Goal: Transaction & Acquisition: Obtain resource

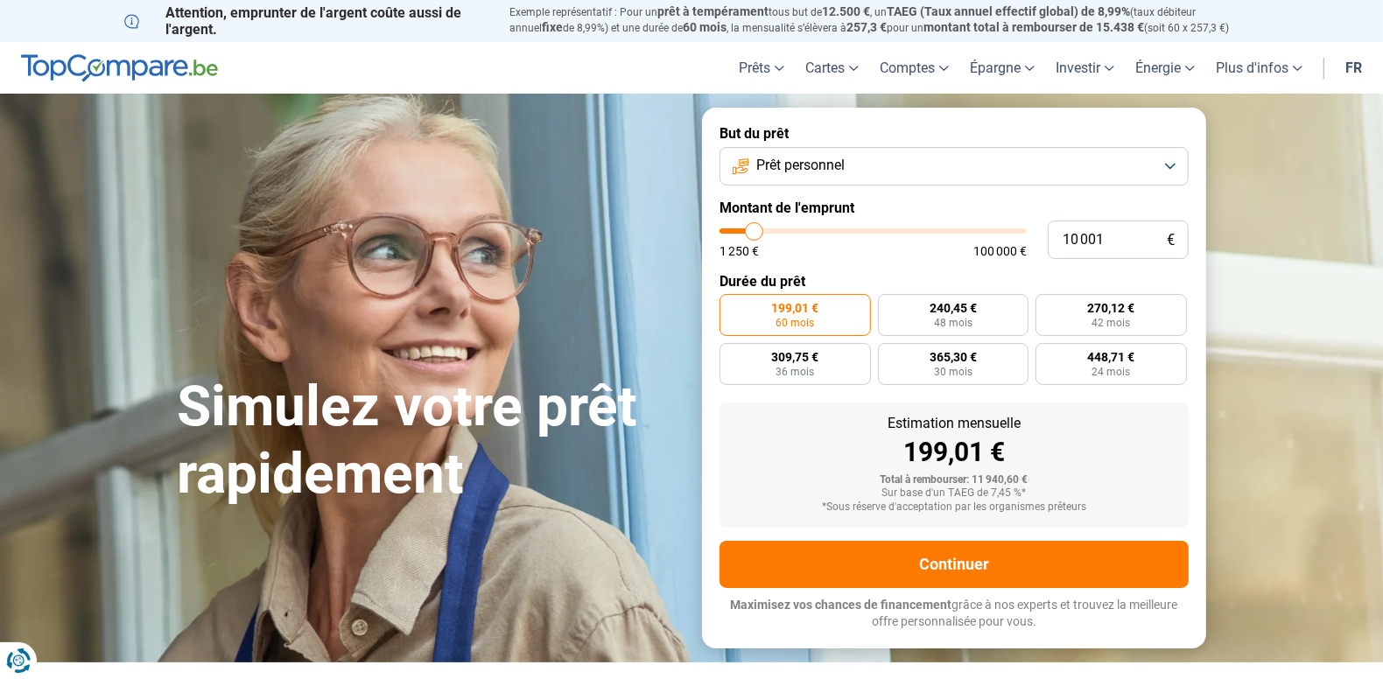
click at [1169, 165] on button "Prêt personnel" at bounding box center [954, 166] width 469 height 39
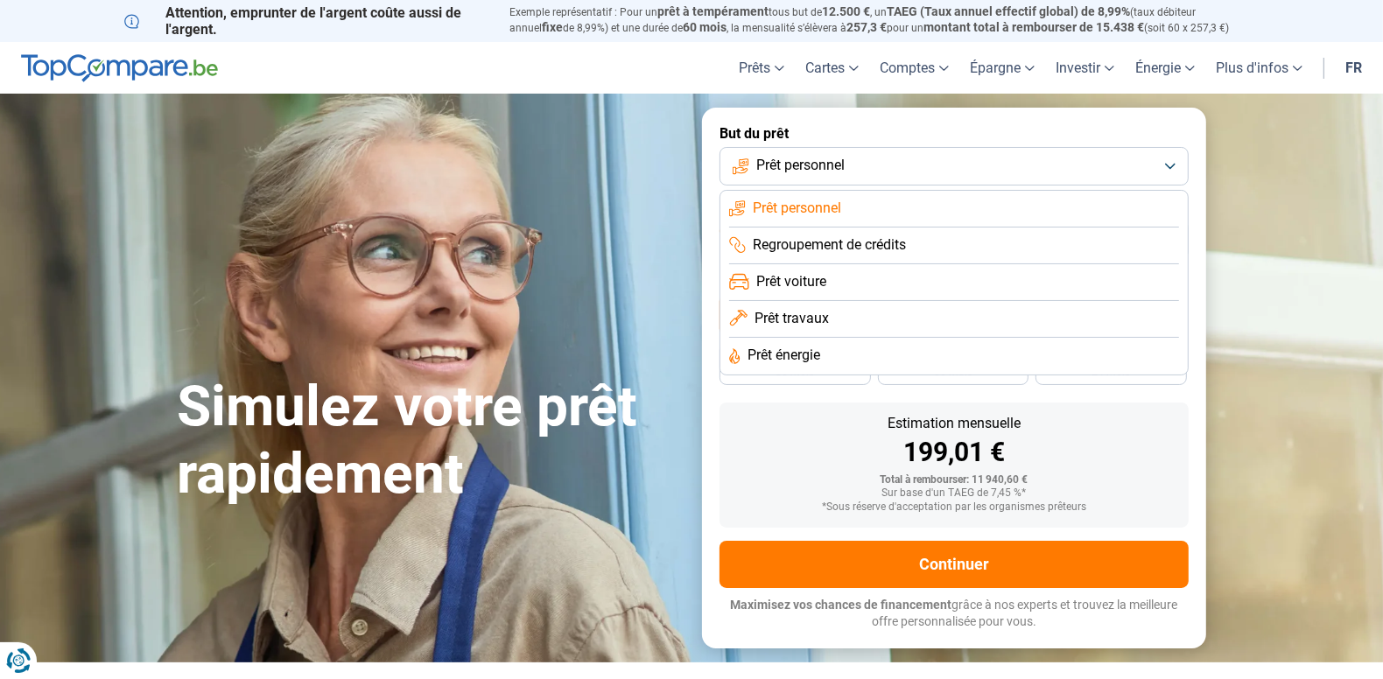
click at [943, 354] on li "Prêt énergie" at bounding box center [954, 356] width 450 height 37
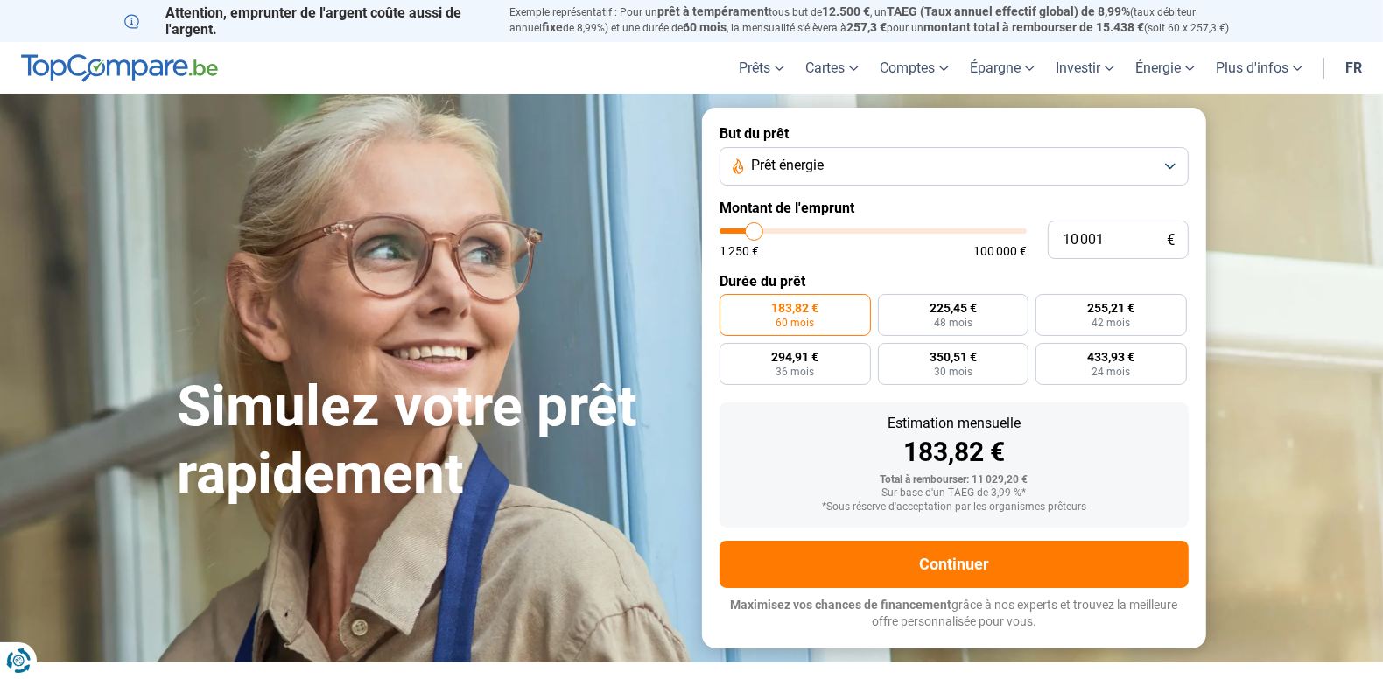
type input "10 750"
type input "10750"
type input "11 000"
type input "11000"
type input "11 250"
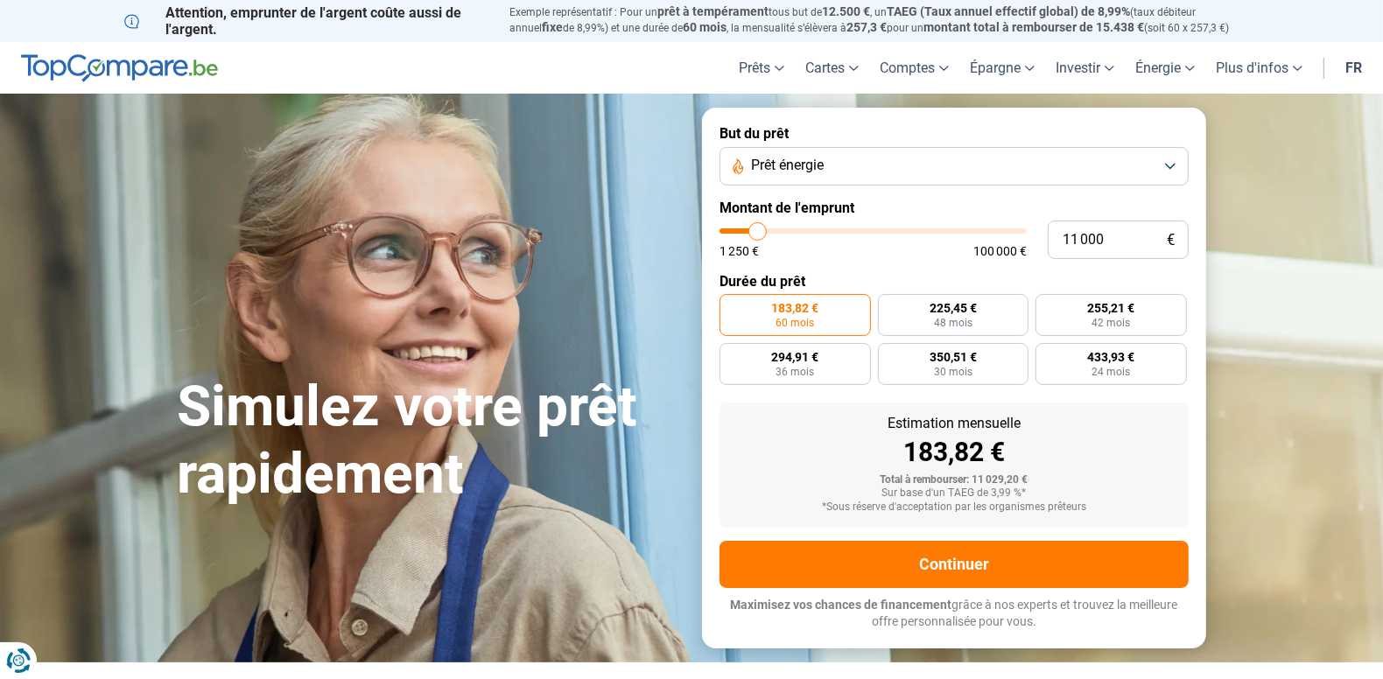
type input "11250"
type input "11 500"
type input "11500"
type input "11 750"
type input "11750"
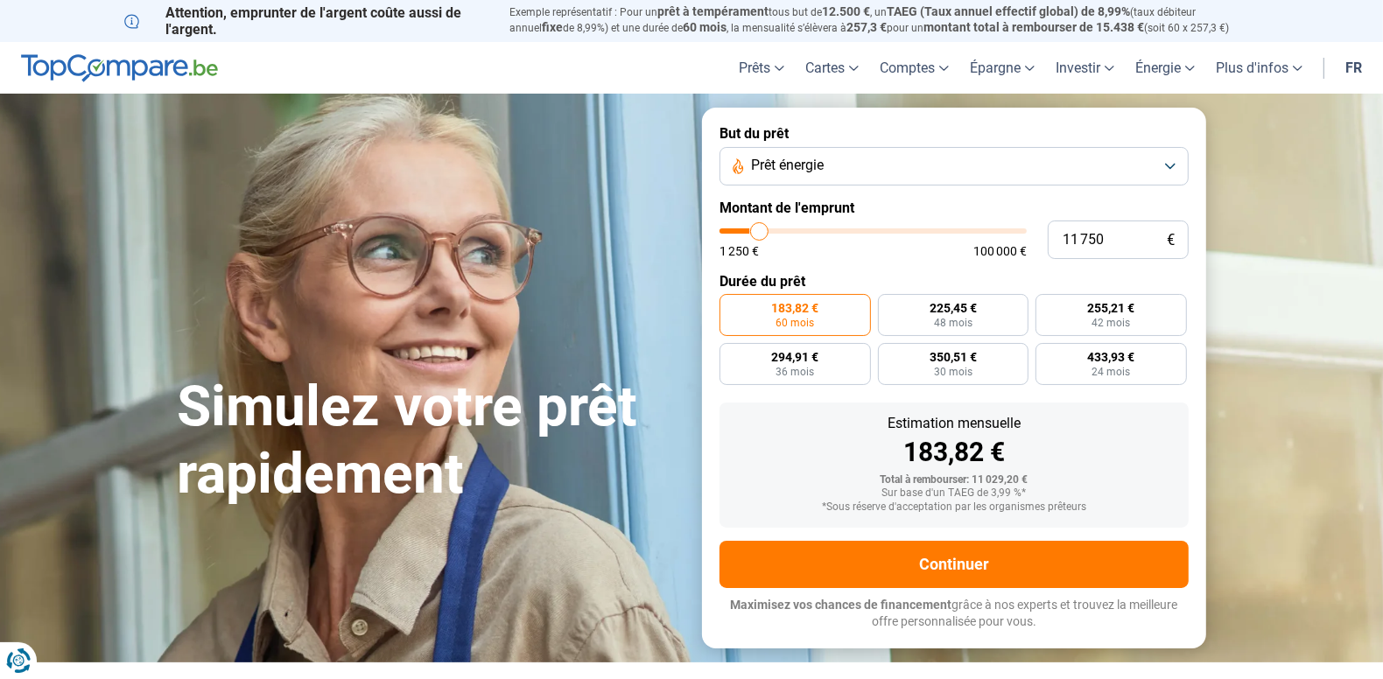
type input "12 000"
type input "12000"
type input "12 250"
type input "12250"
type input "12 500"
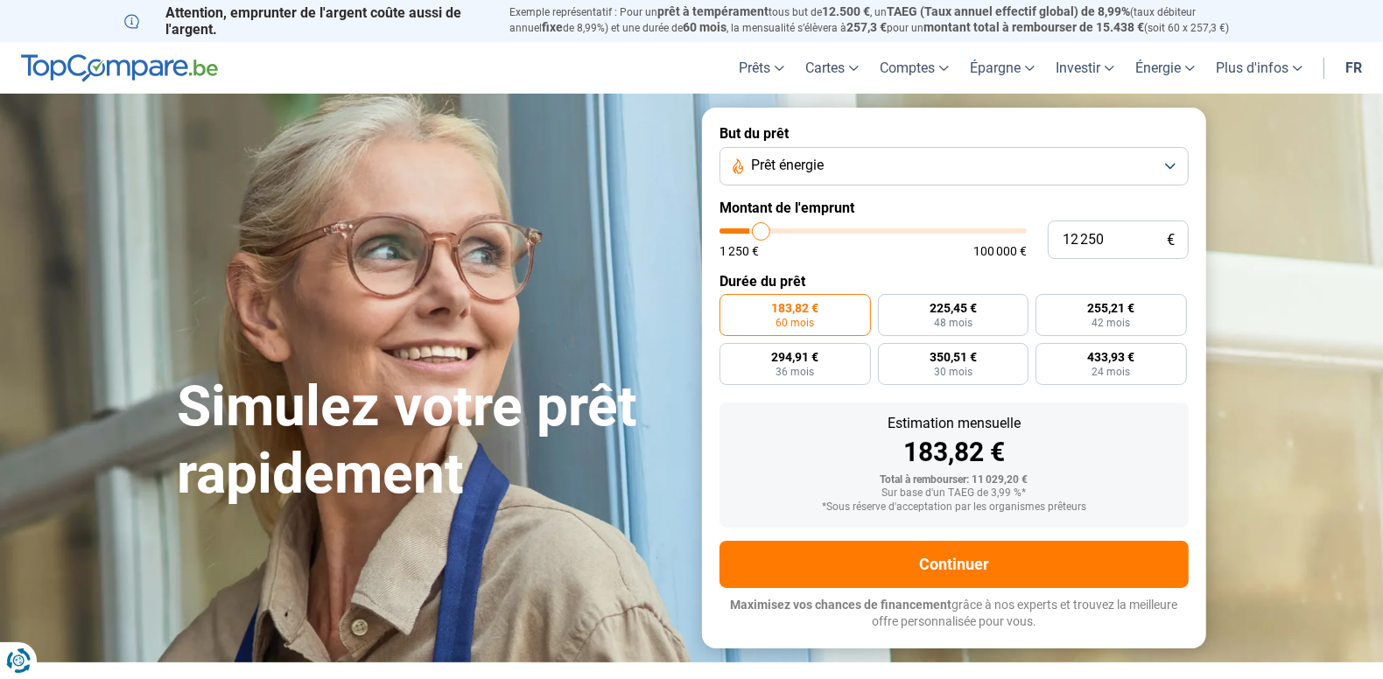
type input "12500"
type input "12 750"
type input "12750"
type input "12 500"
type input "12500"
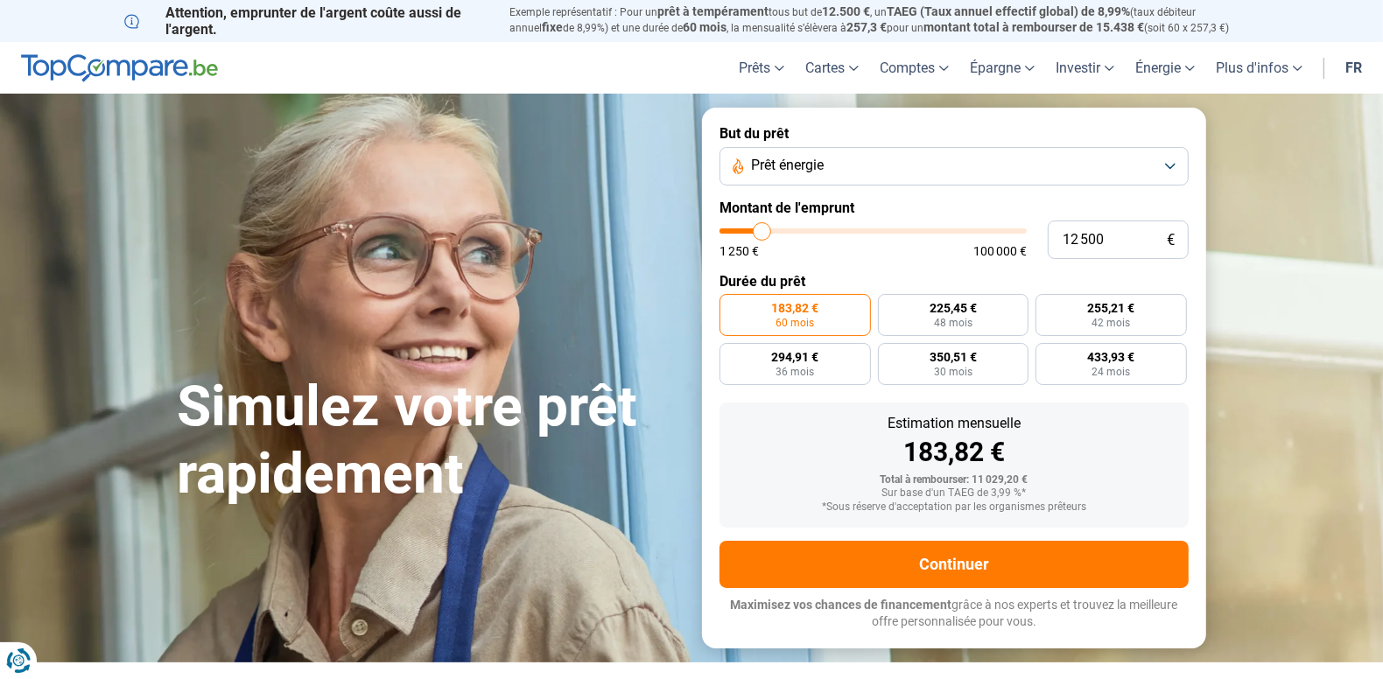
type input "12 250"
type input "12250"
type input "12 000"
type input "12000"
type input "11 500"
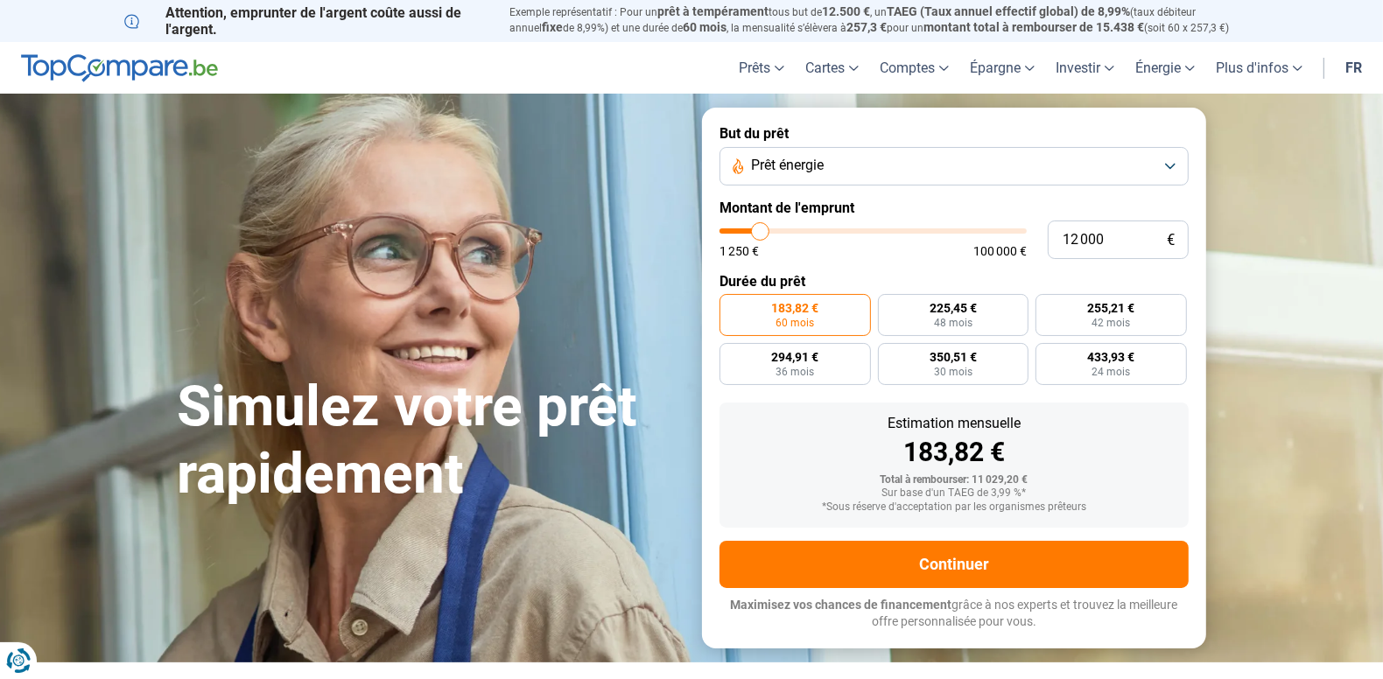
type input "11500"
type input "11 000"
type input "11000"
type input "10 500"
type input "10500"
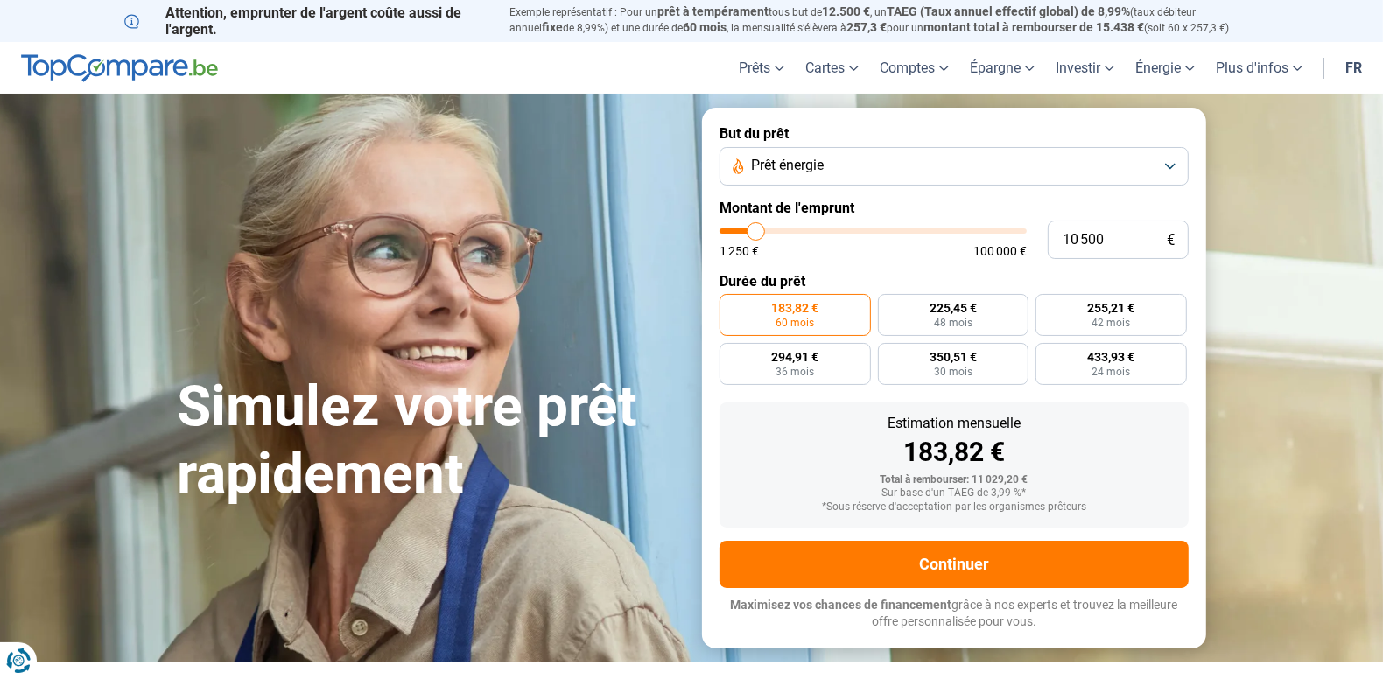
type input "10 000"
type input "10000"
type input "9 500"
type input "9500"
type input "8 750"
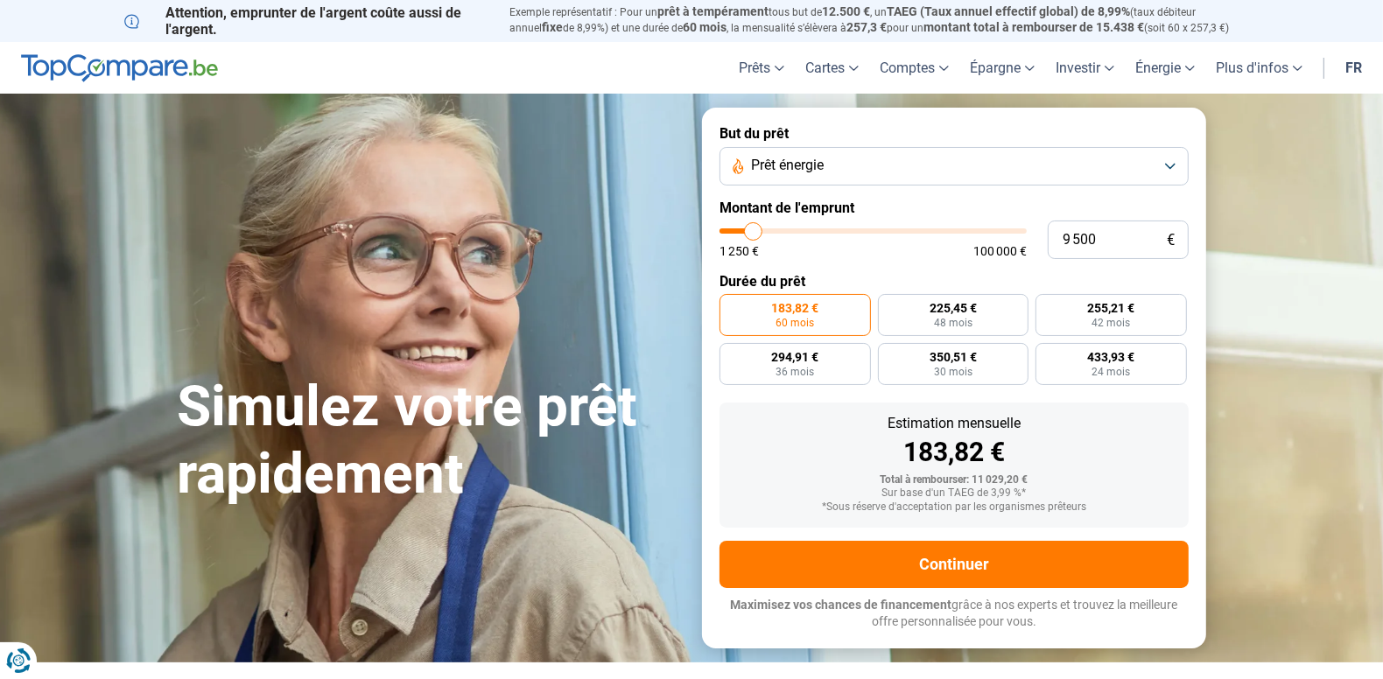
type input "8750"
type input "8 500"
type input "8500"
type input "8 250"
type input "8250"
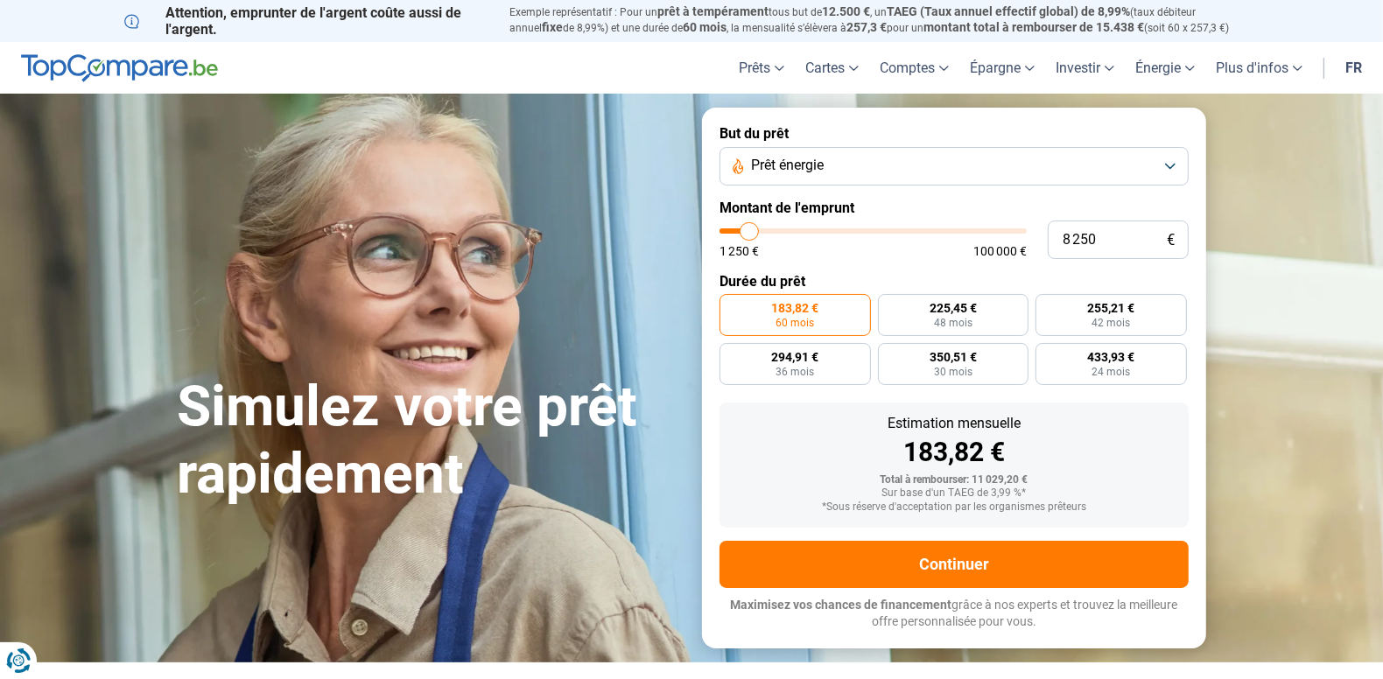
type input "7 750"
type input "7750"
type input "7 250"
type input "7250"
type input "7 000"
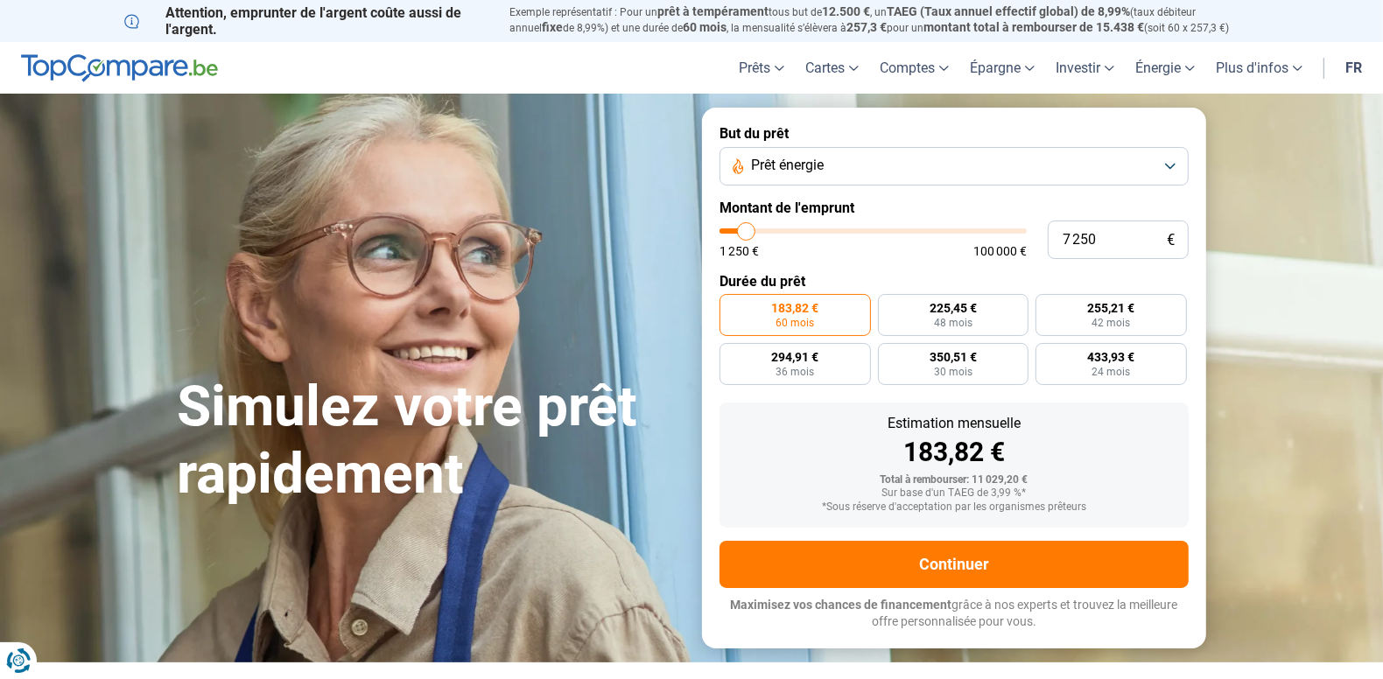
type input "7000"
type input "6 750"
type input "6750"
type input "6 500"
type input "6500"
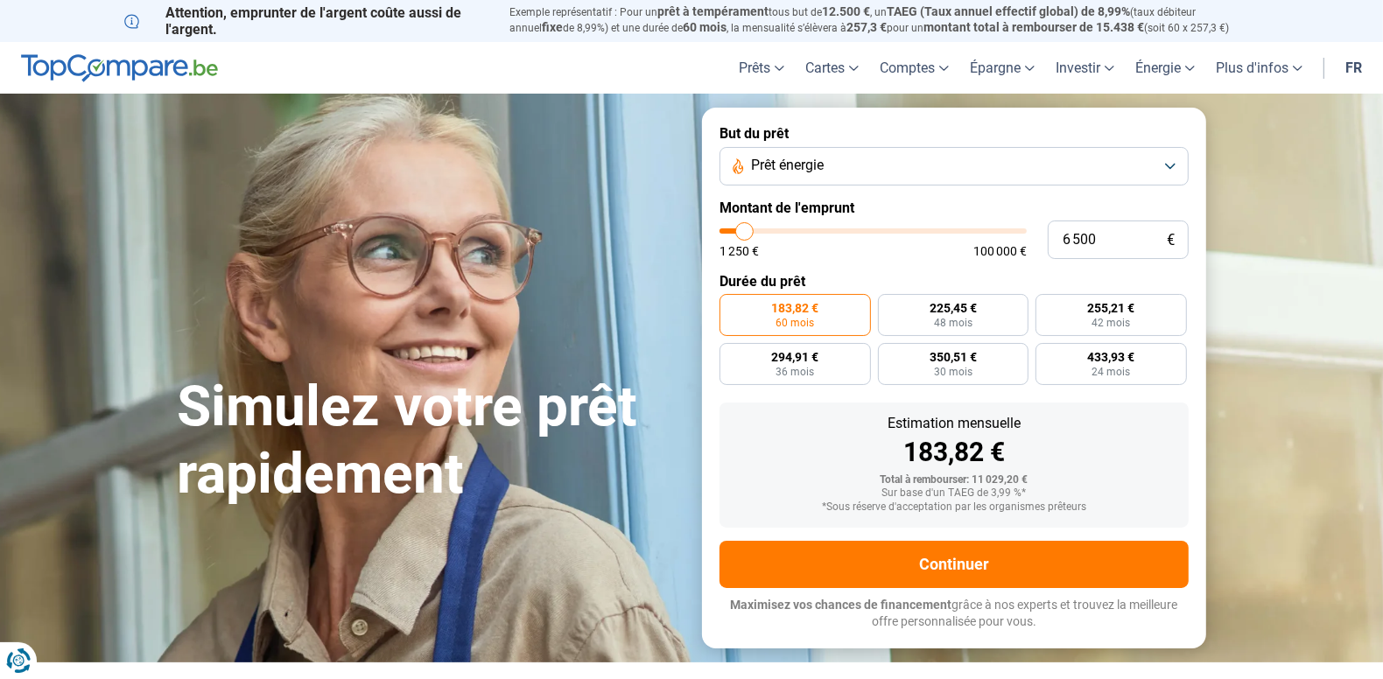
type input "6 250"
type input "6250"
type input "6 000"
type input "6000"
type input "5 750"
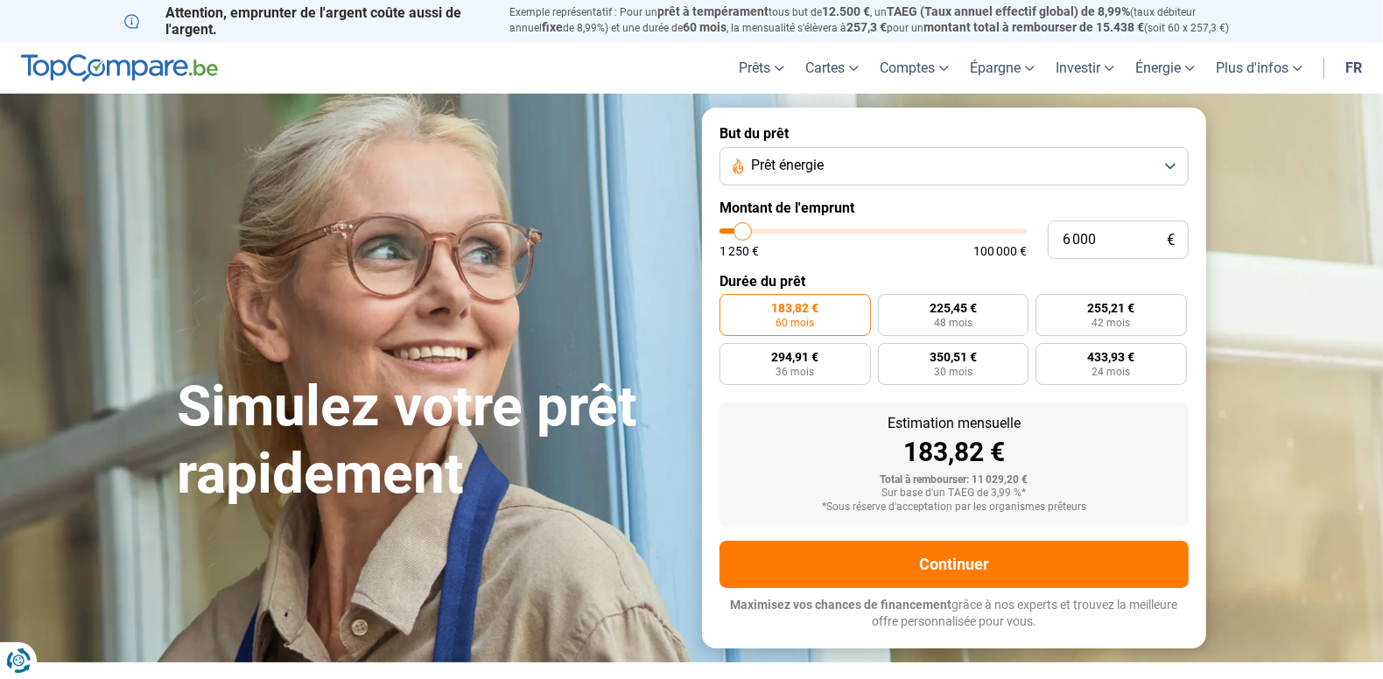
type input "5750"
type input "5 500"
type input "5500"
type input "5 250"
type input "5250"
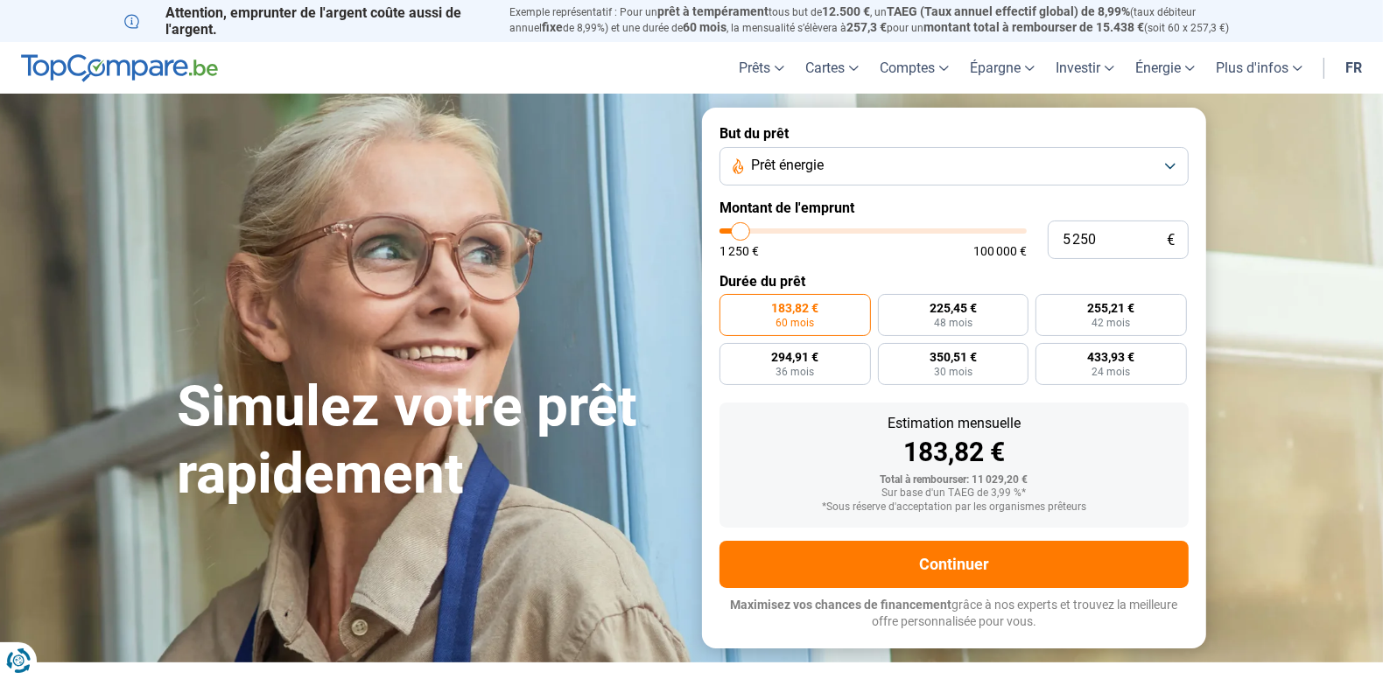
type input "5 000"
type input "5000"
type input "4 750"
type input "4750"
type input "5 250"
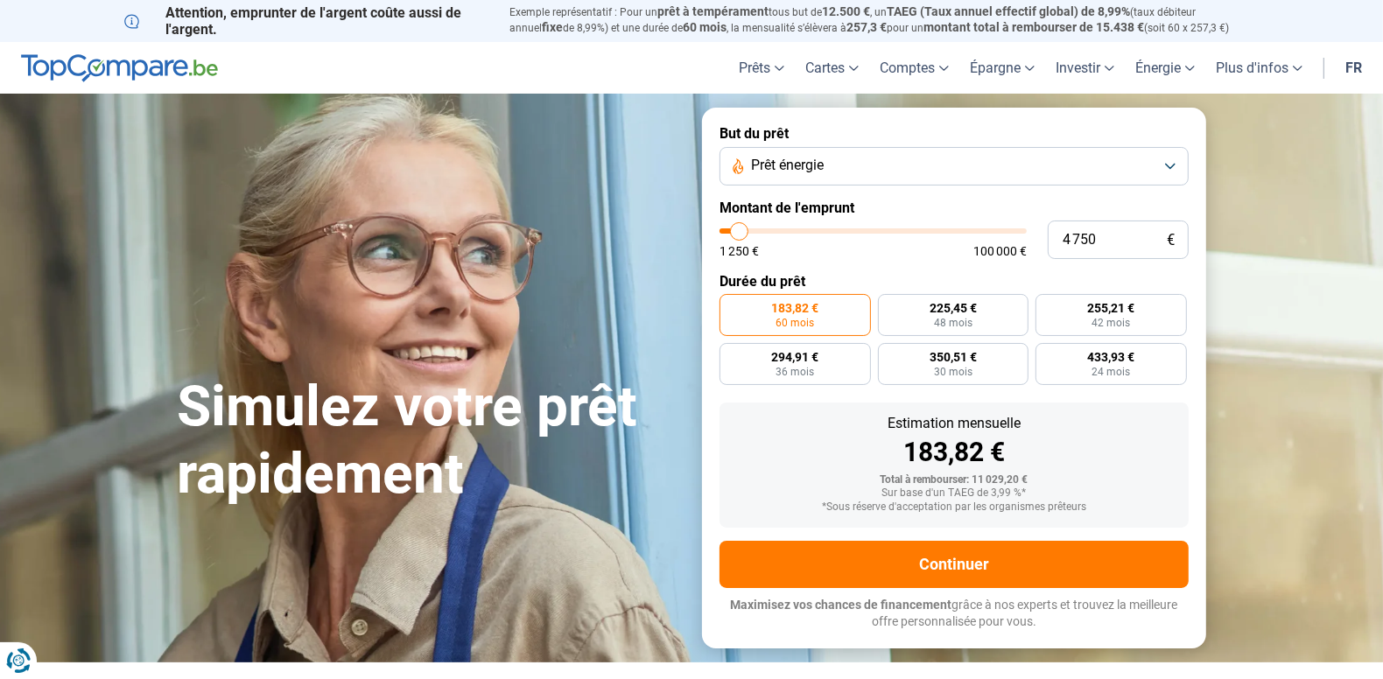
type input "5250"
type input "5 500"
drag, startPoint x: 756, startPoint y: 230, endPoint x: 741, endPoint y: 227, distance: 15.3
type input "5500"
click at [741, 228] on input "range" at bounding box center [873, 230] width 307 height 5
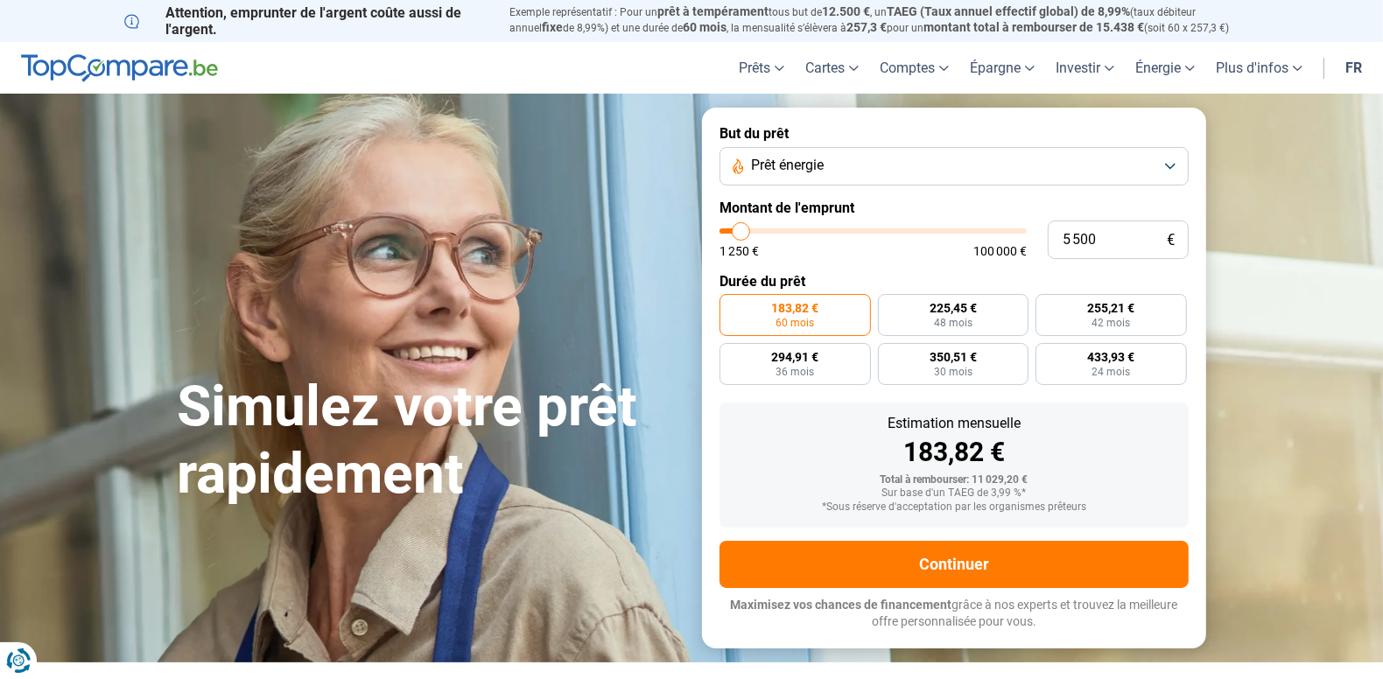
radio input "true"
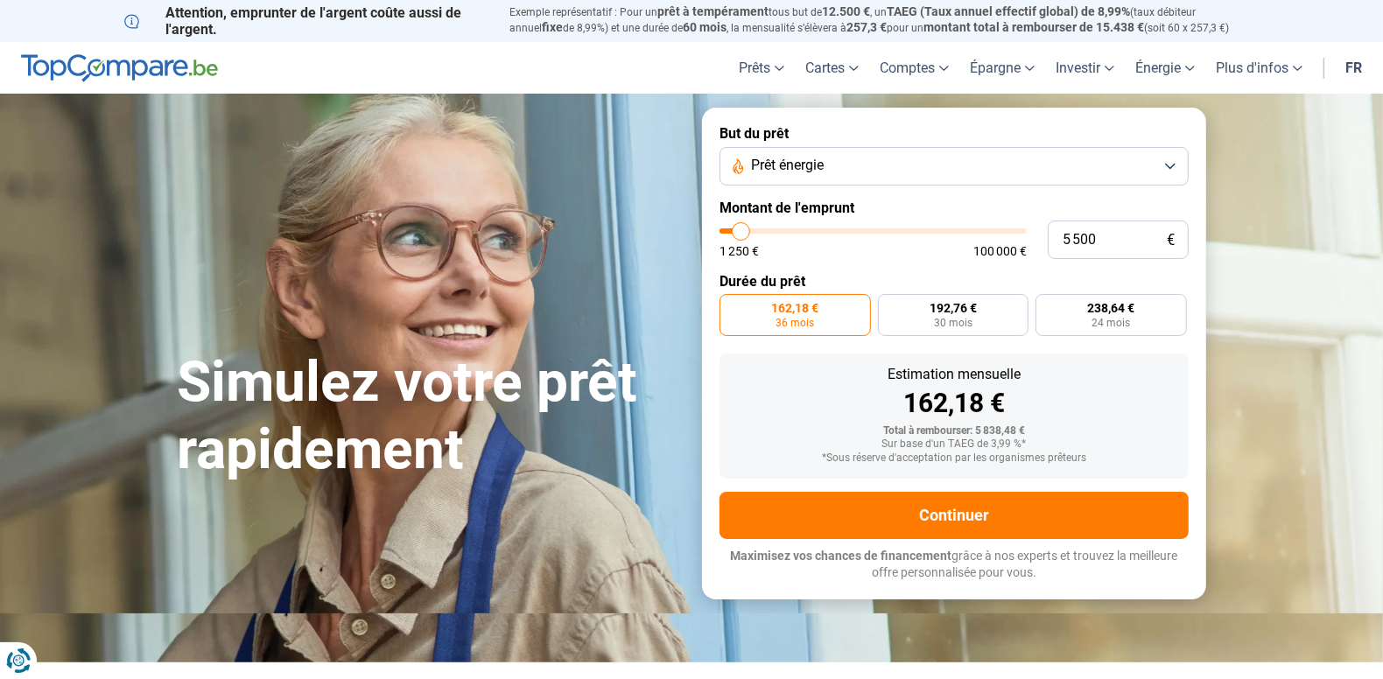
type input "5 250"
type input "5250"
type input "5 000"
type input "5000"
click at [740, 228] on input "range" at bounding box center [873, 230] width 307 height 5
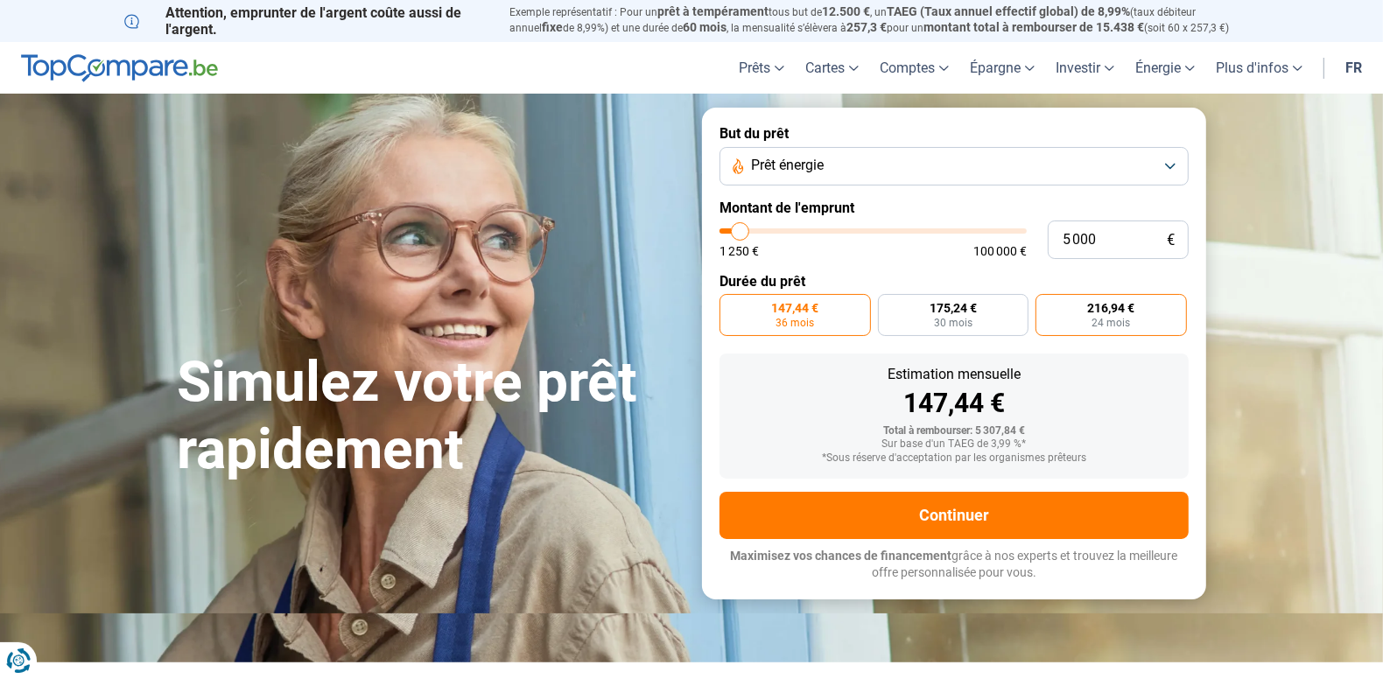
click at [1121, 320] on span "24 mois" at bounding box center [1111, 323] width 39 height 11
click at [1047, 306] on input "216,94 € 24 mois" at bounding box center [1041, 299] width 11 height 11
radio input "true"
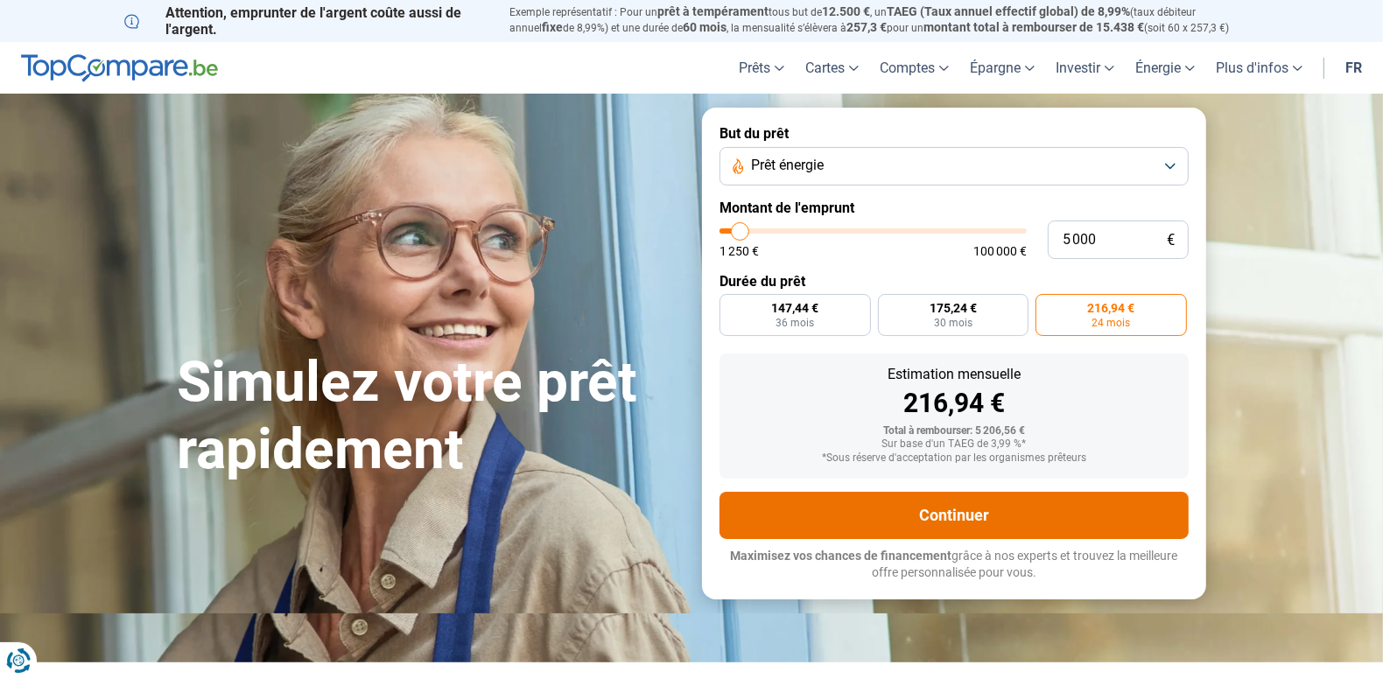
click at [983, 512] on button "Continuer" at bounding box center [954, 515] width 469 height 47
